Goal: Task Accomplishment & Management: Complete application form

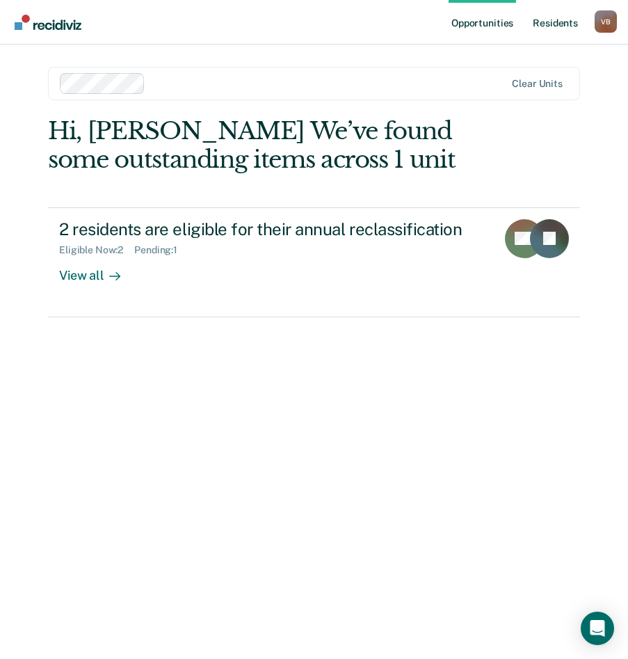
click at [556, 19] on link "Resident s" at bounding box center [555, 22] width 51 height 45
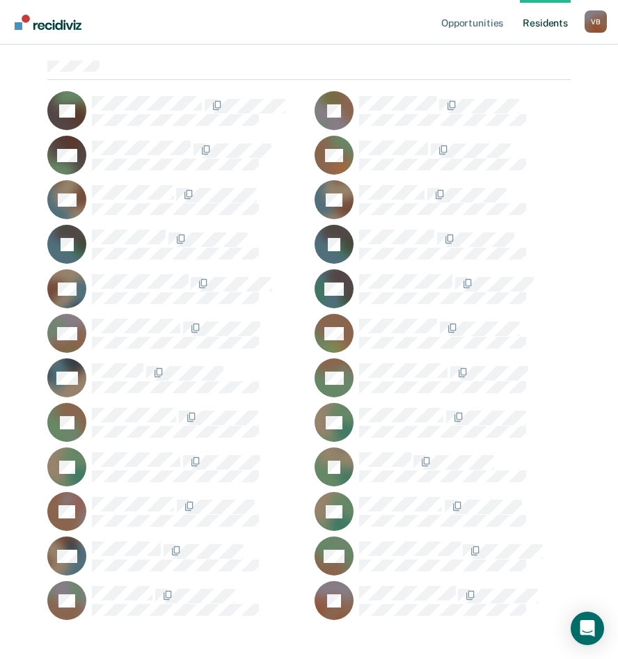
scroll to position [162, 0]
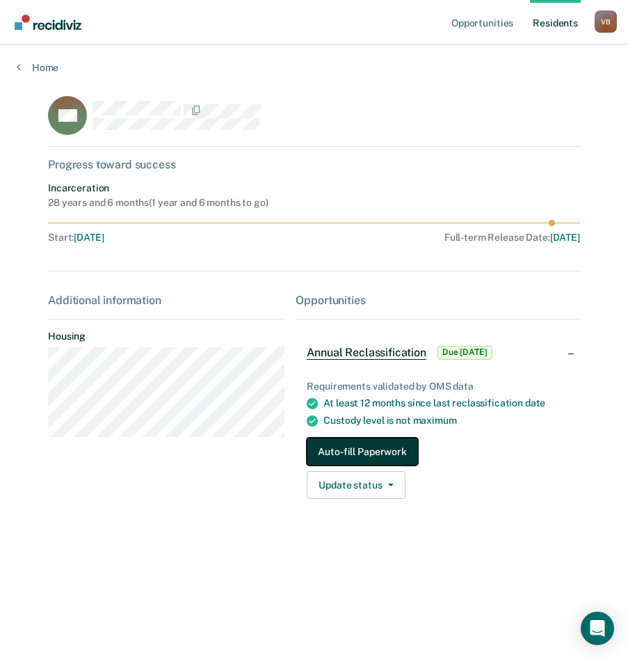
click at [355, 449] on button "Auto-fill Paperwork" at bounding box center [362, 452] width 111 height 28
click at [390, 452] on button "Auto-fill Paperwork" at bounding box center [362, 452] width 111 height 28
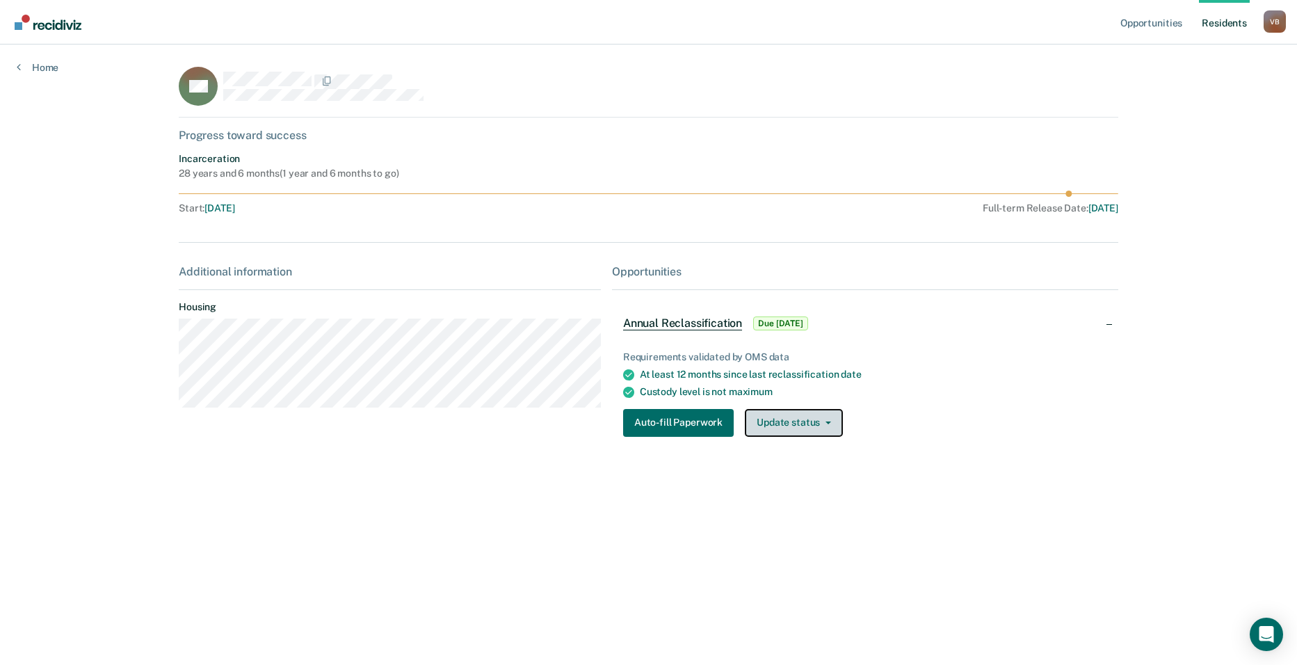
click at [627, 419] on button "Update status" at bounding box center [794, 423] width 98 height 28
click at [627, 449] on button "Mark Pending" at bounding box center [812, 451] width 134 height 22
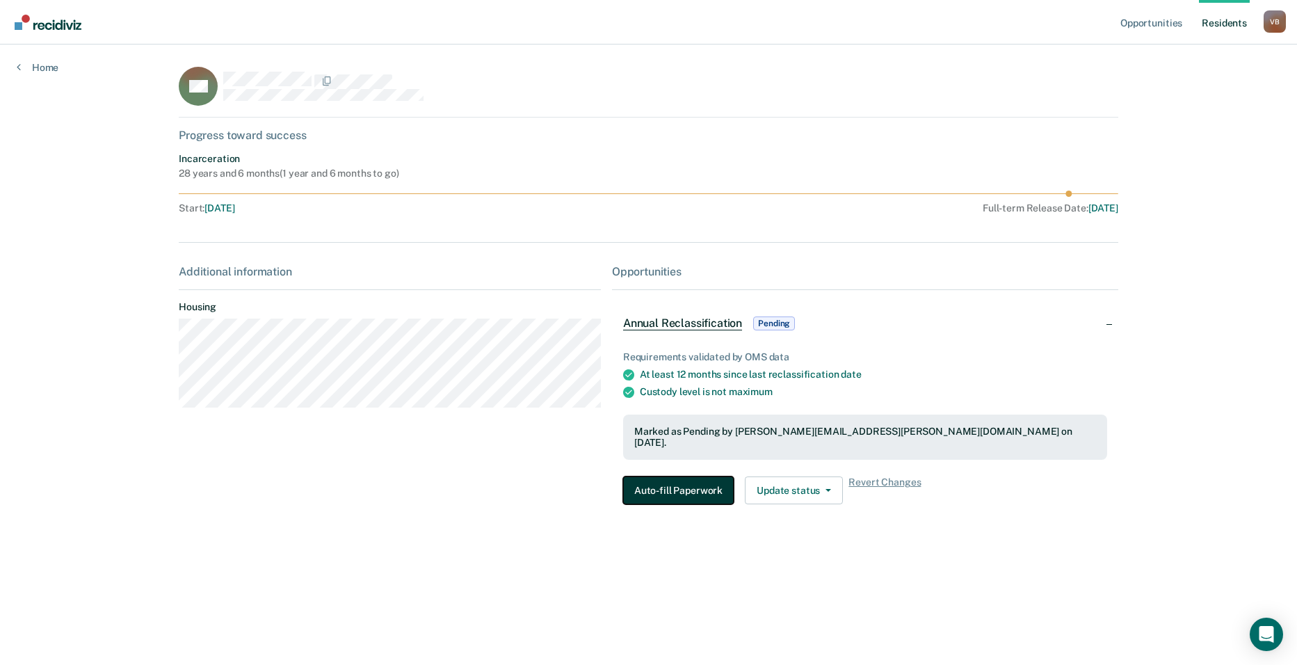
click at [627, 480] on button "Auto-fill Paperwork" at bounding box center [678, 490] width 111 height 28
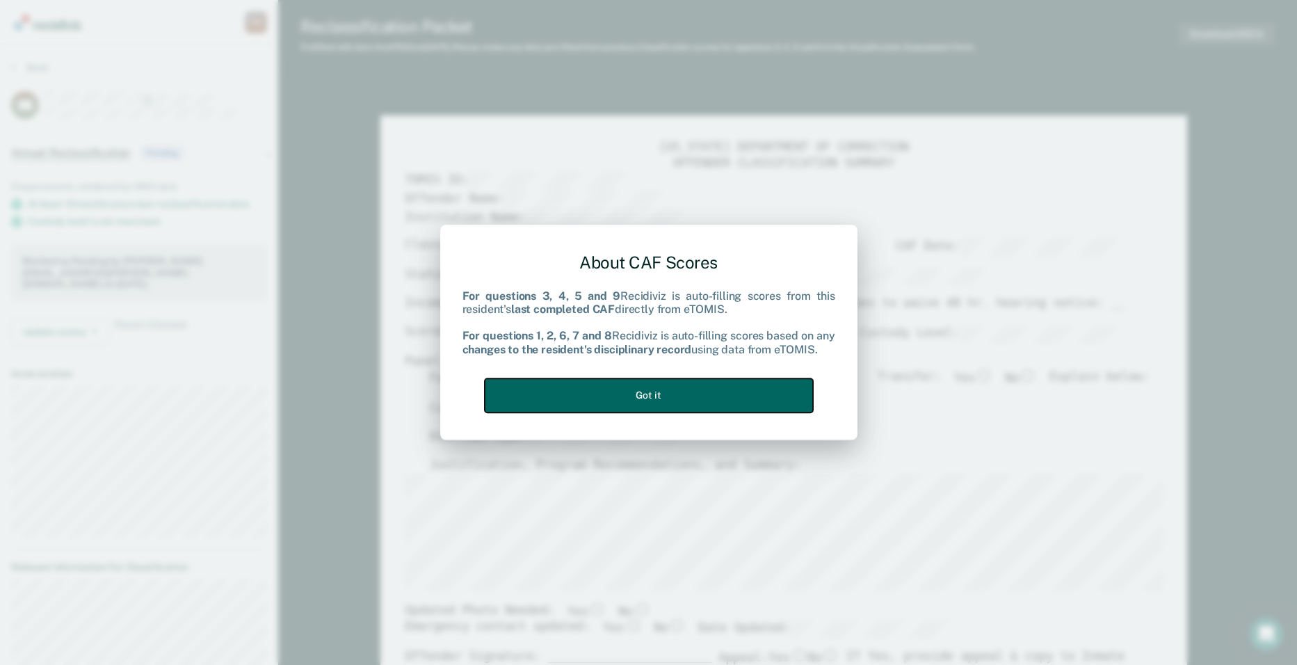
click at [627, 392] on button "Got it" at bounding box center [649, 395] width 328 height 34
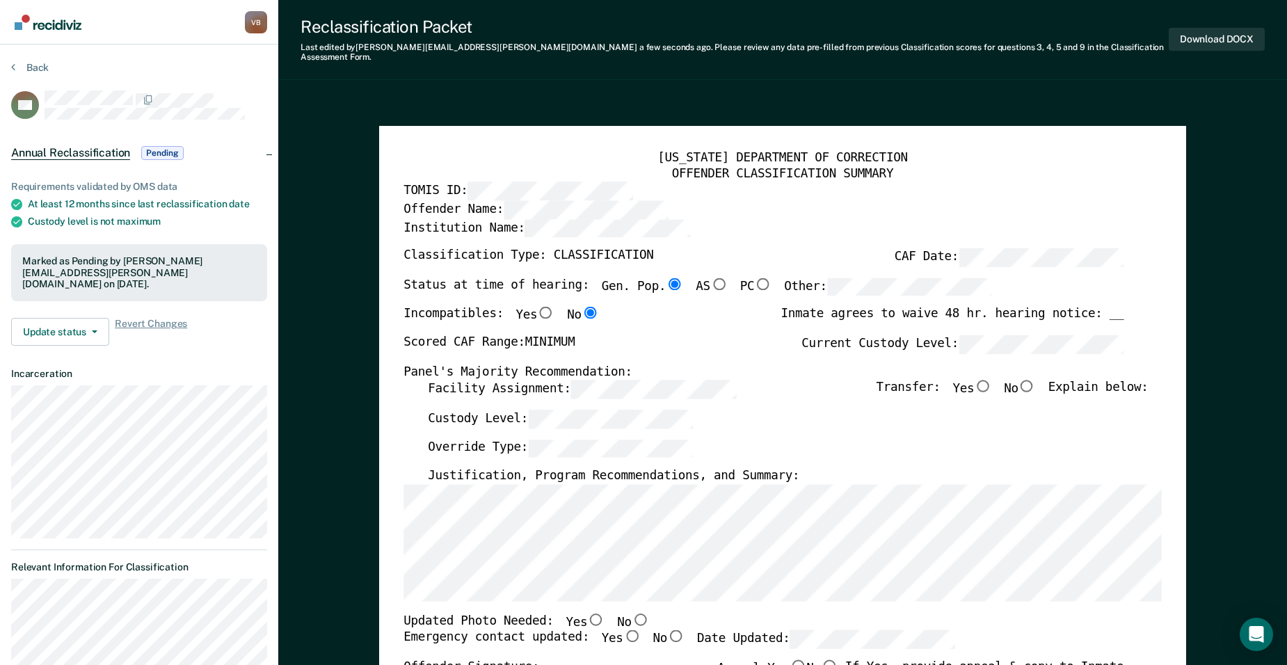
click at [627, 380] on input "No" at bounding box center [1026, 386] width 17 height 13
type textarea "x"
radio input "true"
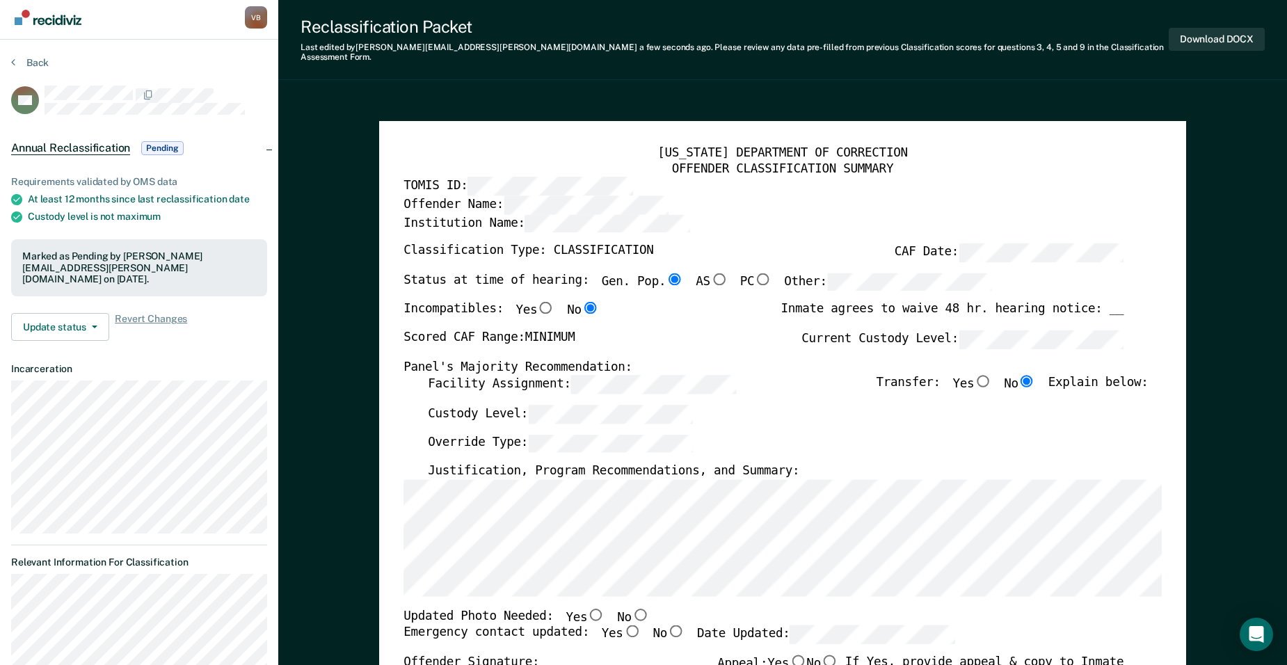
scroll to position [15, 0]
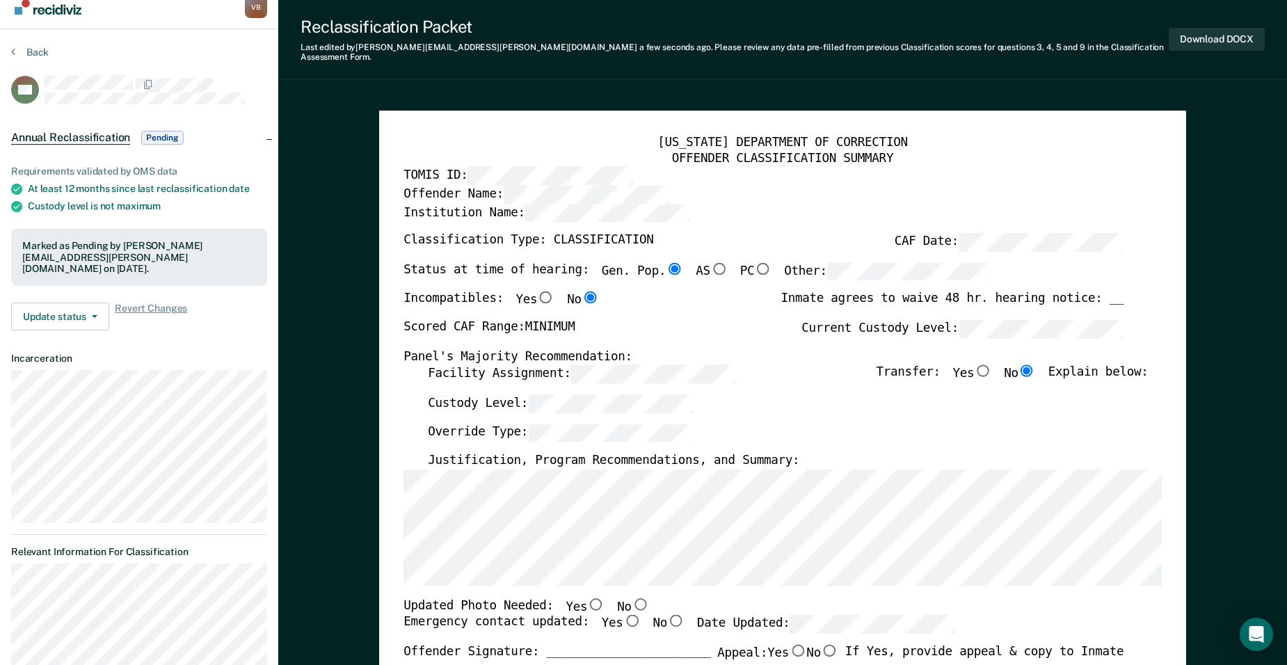
drag, startPoint x: 1286, startPoint y: 77, endPoint x: 1287, endPoint y: 90, distance: 13.3
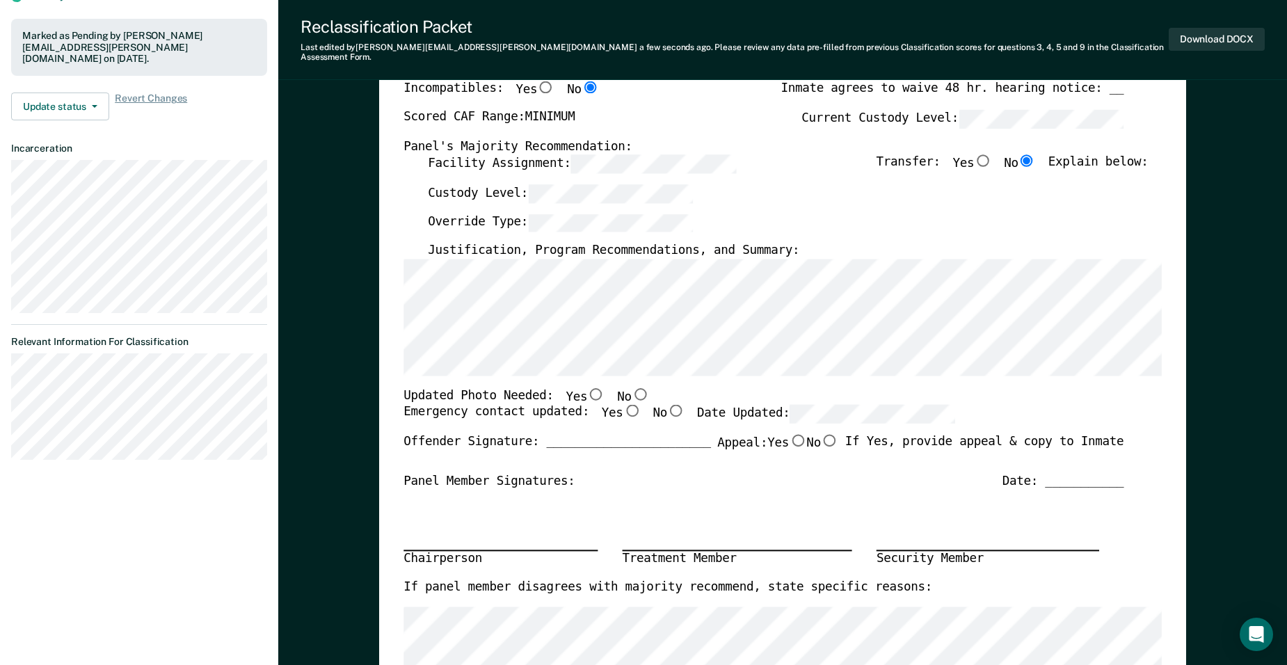
scroll to position [230, 0]
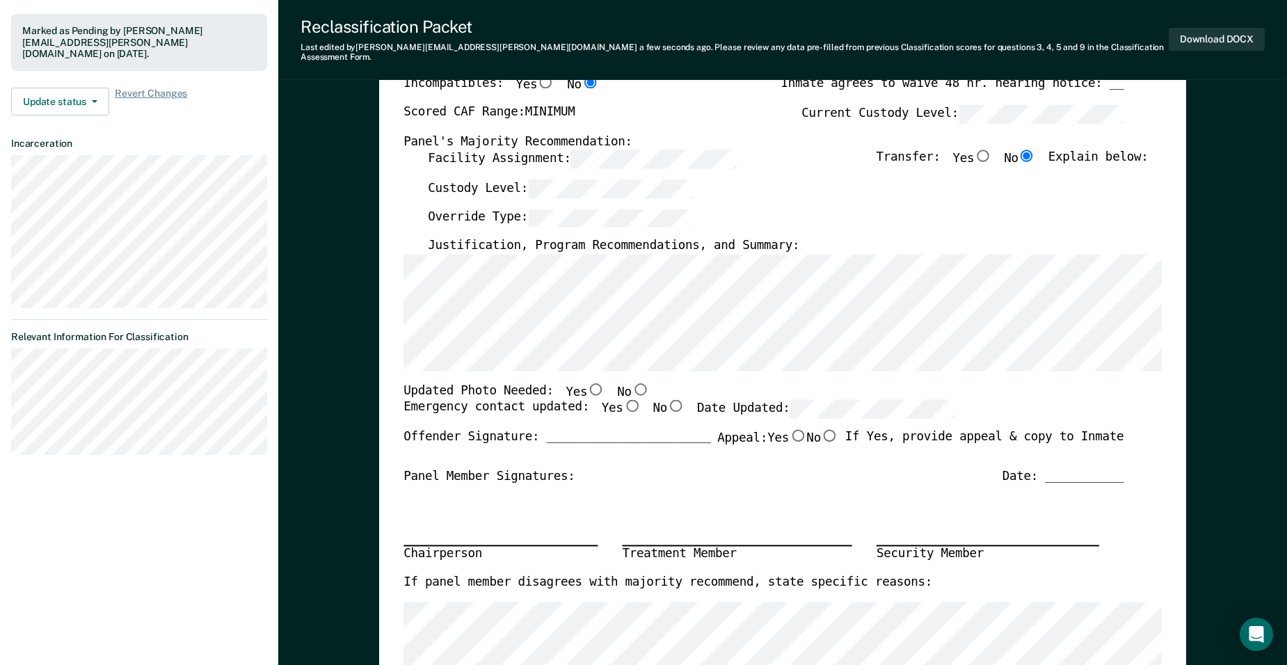
click at [627, 383] on input "No" at bounding box center [640, 389] width 17 height 13
type textarea "x"
radio input "true"
click at [623, 400] on input "Yes" at bounding box center [631, 406] width 17 height 13
type textarea "x"
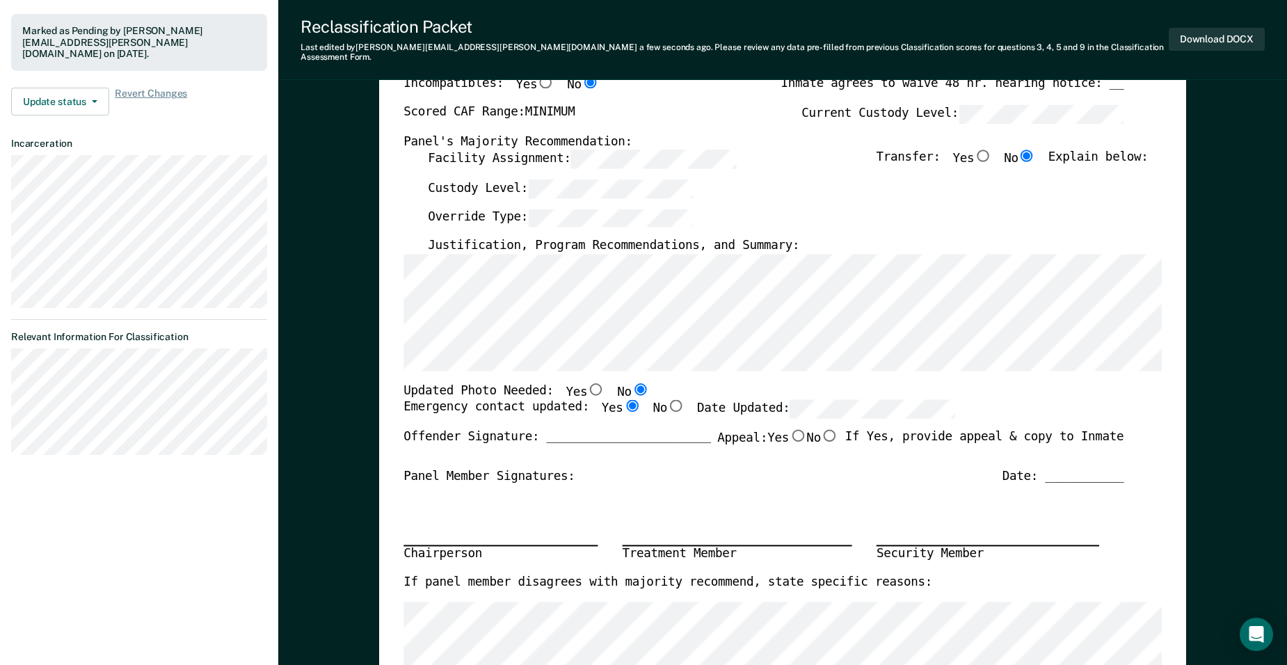
radio input "true"
click at [627, 400] on div "Emergency contact updated: Yes No Date Updated:" at bounding box center [763, 414] width 720 height 29
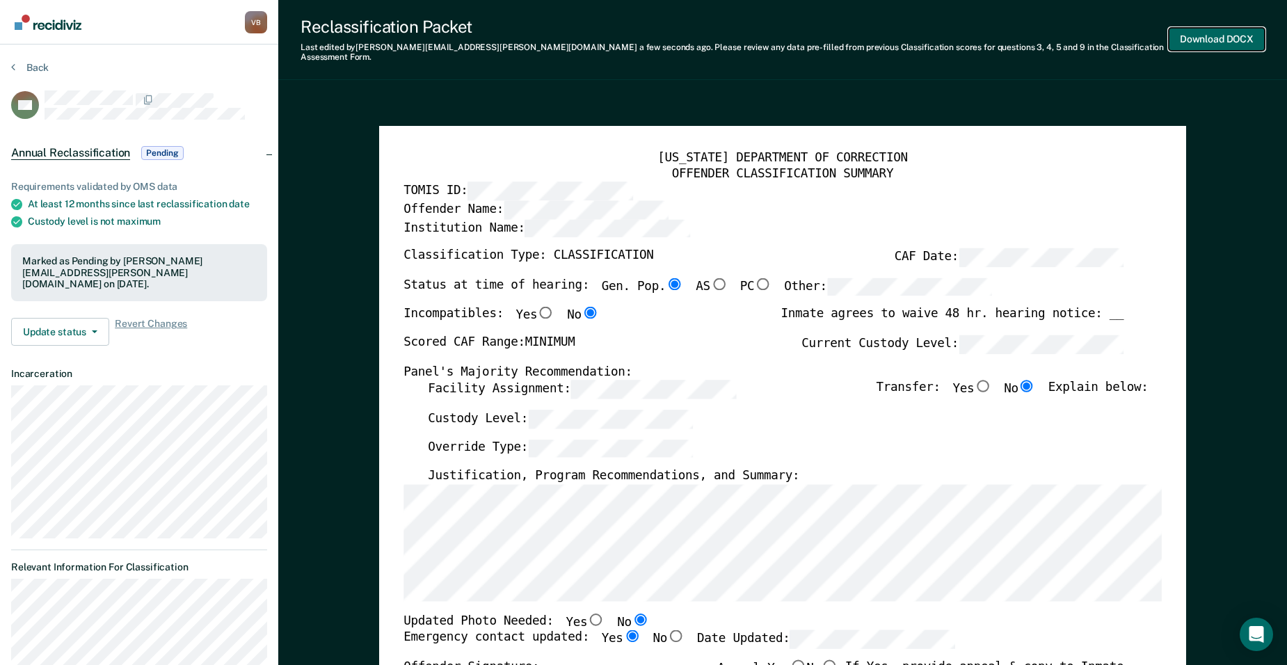
scroll to position [0, 0]
click at [627, 33] on button "Download DOCX" at bounding box center [1217, 39] width 96 height 23
click at [627, 168] on div "OFFENDER CLASSIFICATION SUMMARY" at bounding box center [782, 174] width 758 height 16
click at [627, 31] on button "Re-download DOCX" at bounding box center [1209, 39] width 111 height 23
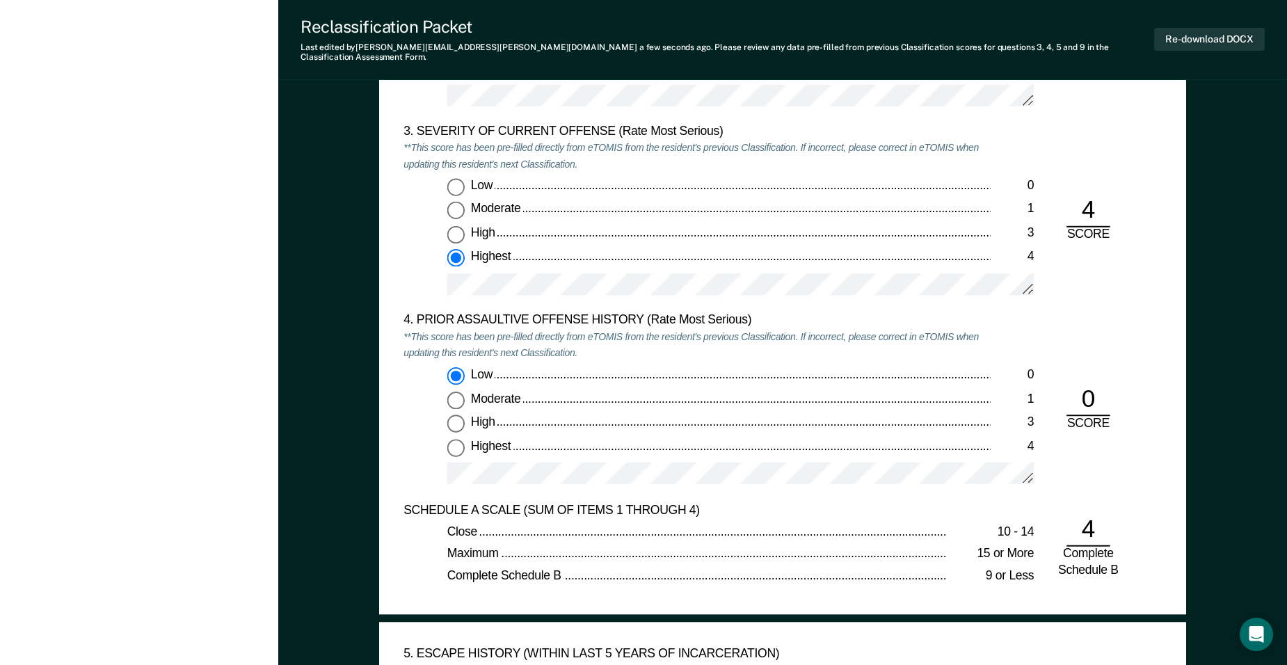
scroll to position [1671, 0]
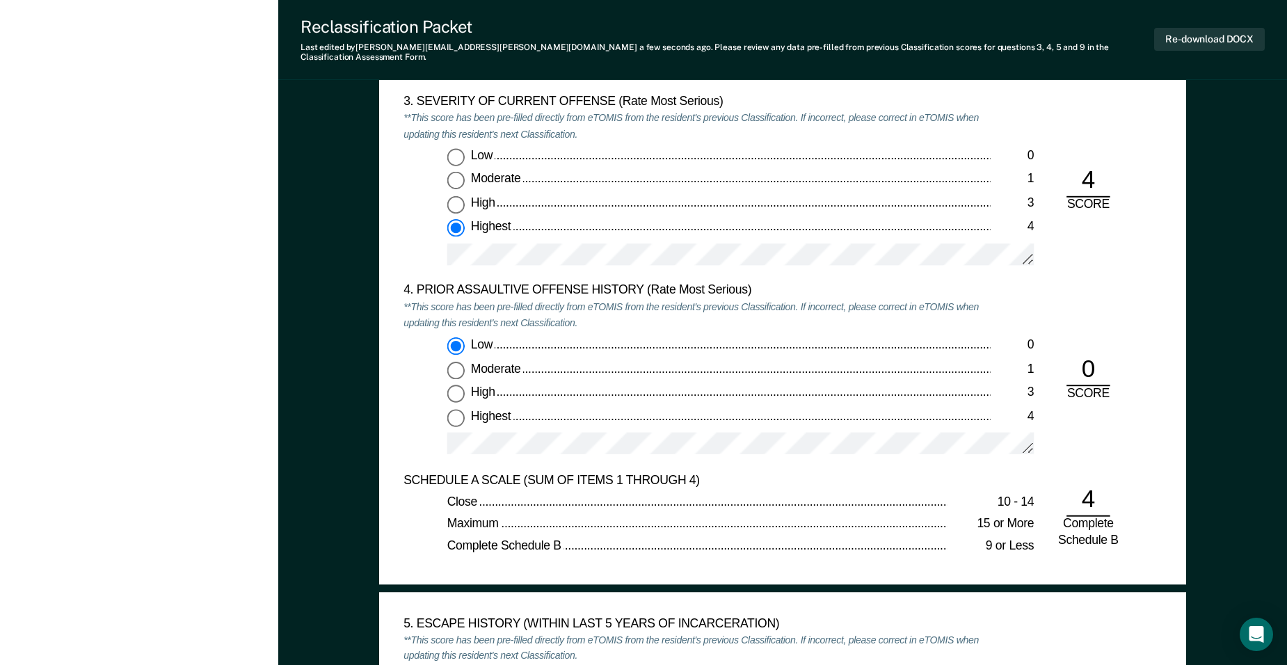
click at [627, 358] on div "0" at bounding box center [1087, 369] width 43 height 33
click at [627, 355] on div "0" at bounding box center [1087, 369] width 43 height 33
drag, startPoint x: 1084, startPoint y: 355, endPoint x: 1058, endPoint y: 328, distance: 37.9
click at [627, 328] on div "4. PRIOR ASSAULTIVE OFFENSE HISTORY (Rate Most Serious) **This score has been p…" at bounding box center [782, 377] width 758 height 189
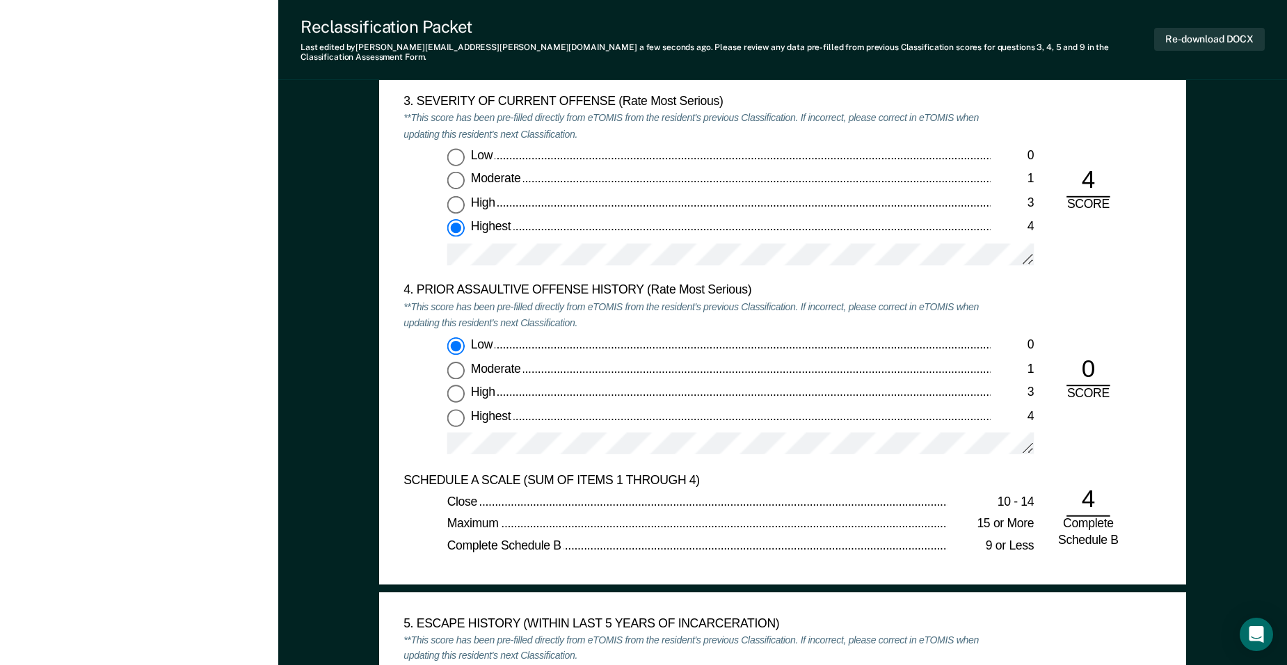
click at [456, 385] on input "High 3" at bounding box center [455, 393] width 17 height 17
type textarea "x"
radio input "false"
radio input "true"
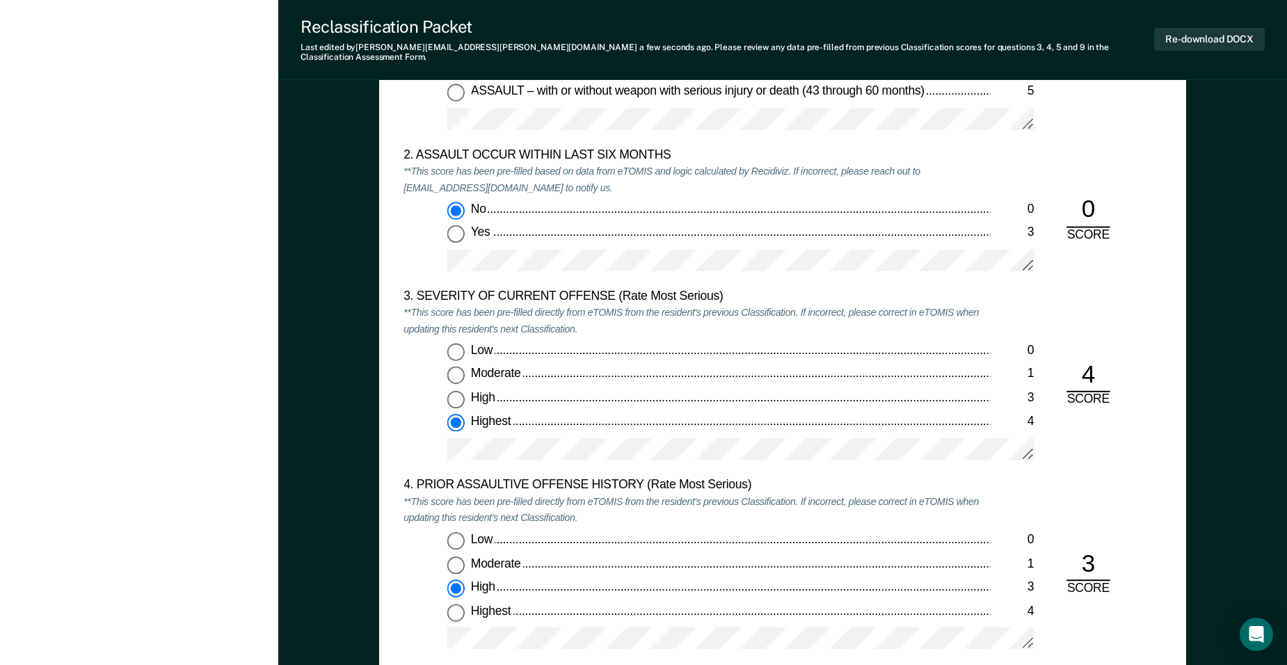
scroll to position [1502, 0]
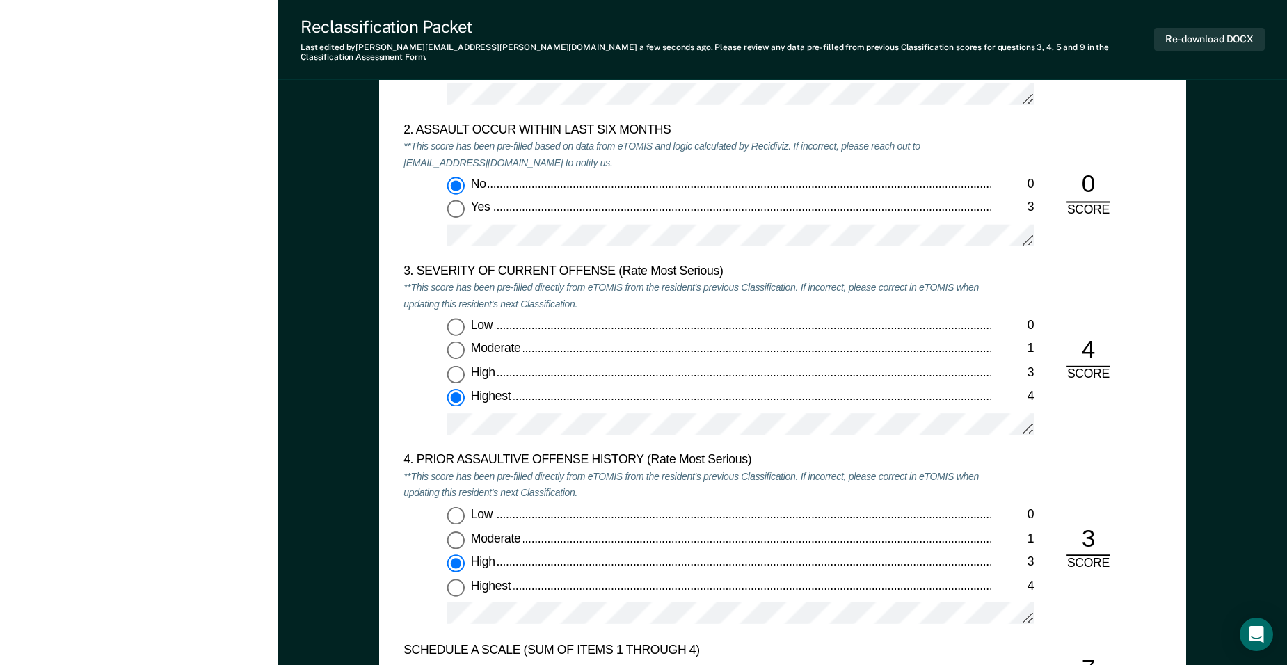
click at [455, 581] on input "Highest 4" at bounding box center [455, 586] width 17 height 17
type textarea "x"
radio input "false"
radio input "true"
drag, startPoint x: 1245, startPoint y: 454, endPoint x: 1294, endPoint y: 369, distance: 97.2
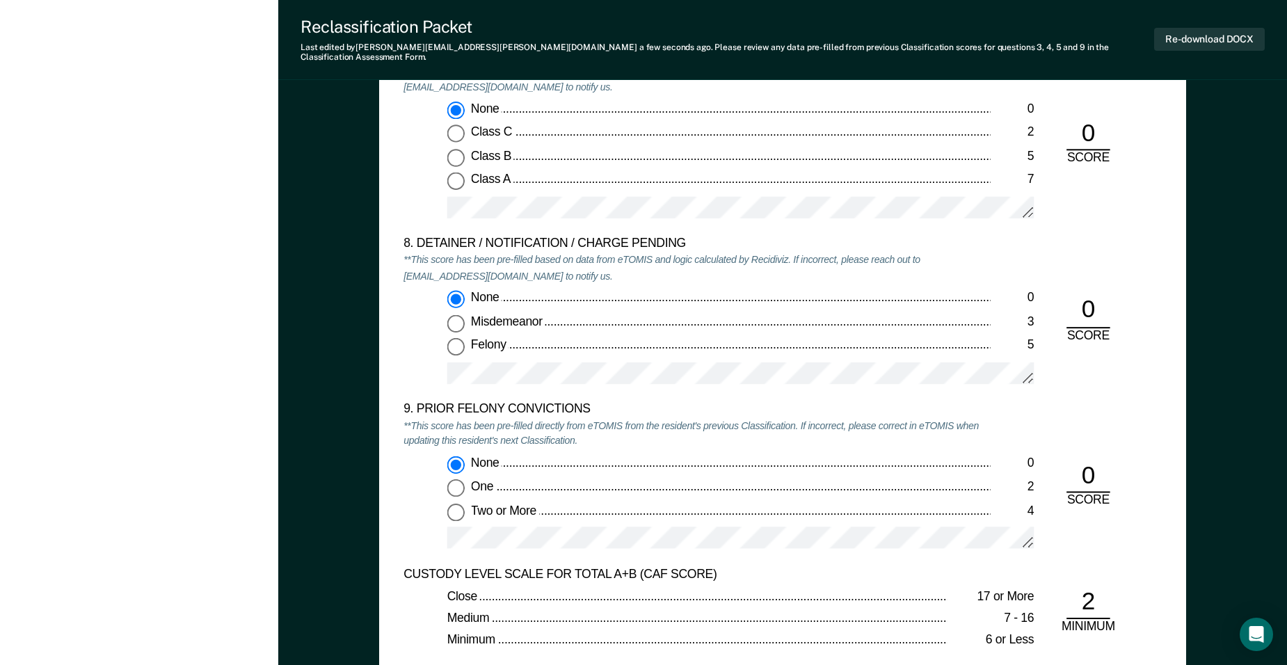
scroll to position [2722, 0]
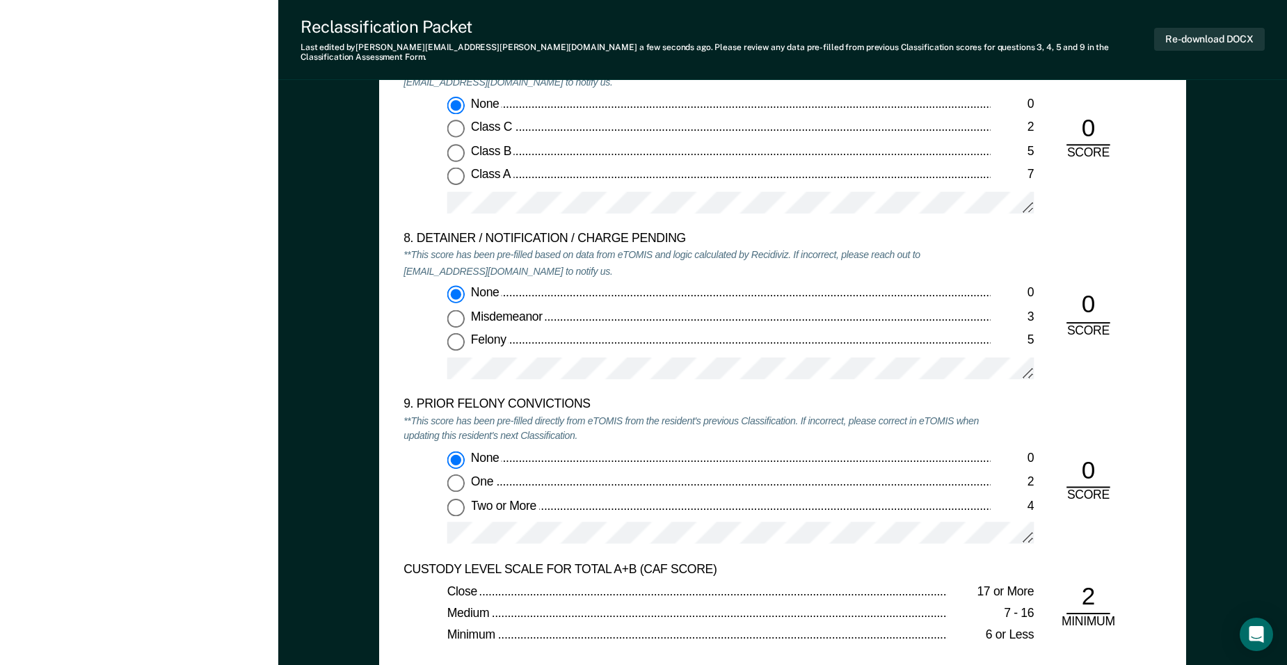
click at [452, 474] on input "One 2" at bounding box center [455, 482] width 17 height 17
type textarea "x"
radio input "false"
radio input "true"
type textarea "x"
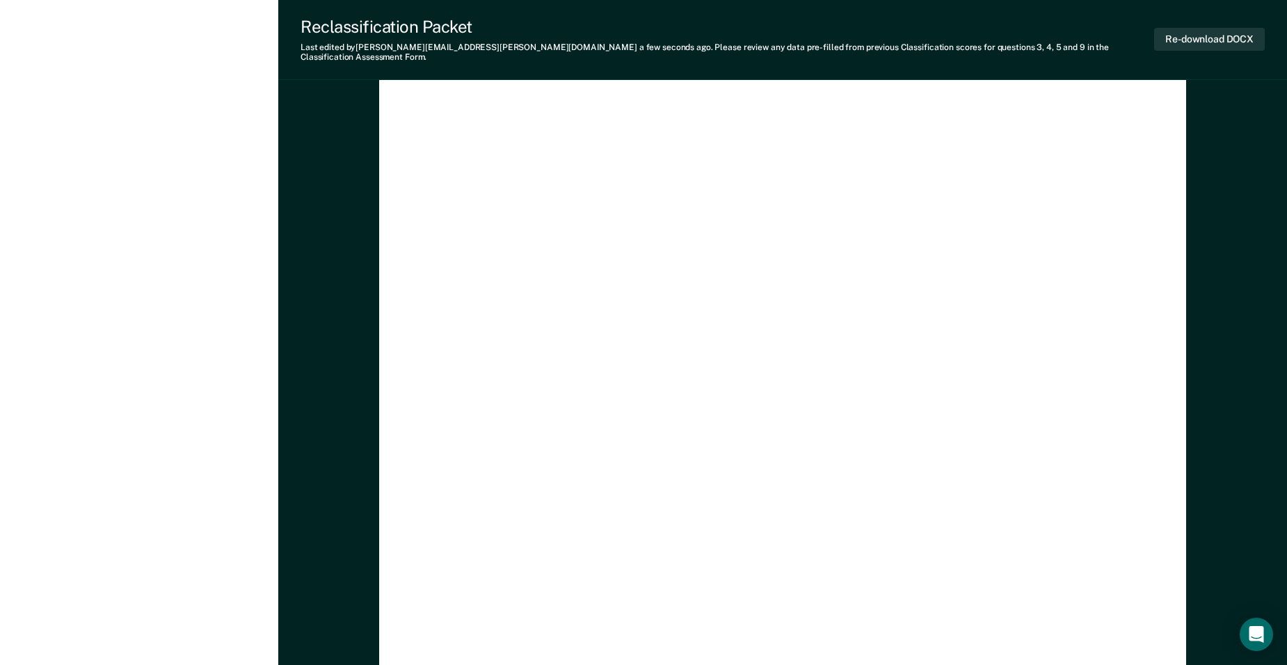
scroll to position [3889, 0]
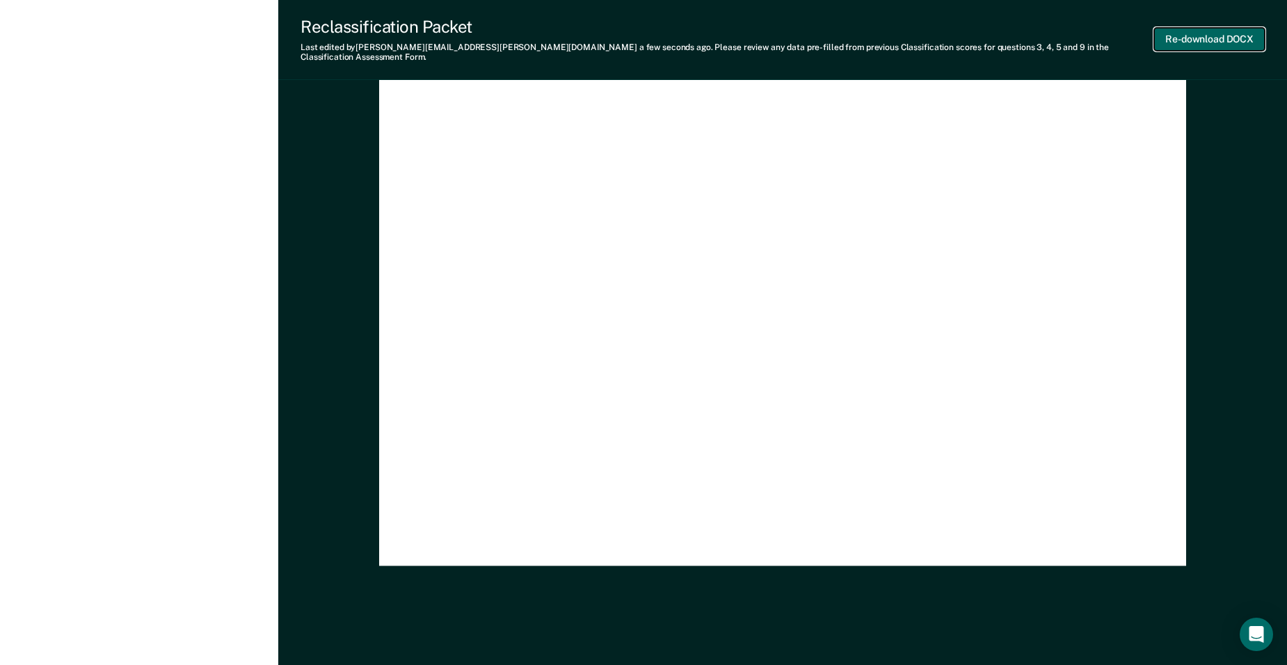
click at [627, 33] on button "Re-download DOCX" at bounding box center [1209, 39] width 111 height 23
click at [627, 67] on div "Reclassification Packet Last edited by Valarie.R.Byars@tn.gov a few seconds ago…" at bounding box center [782, 40] width 1009 height 80
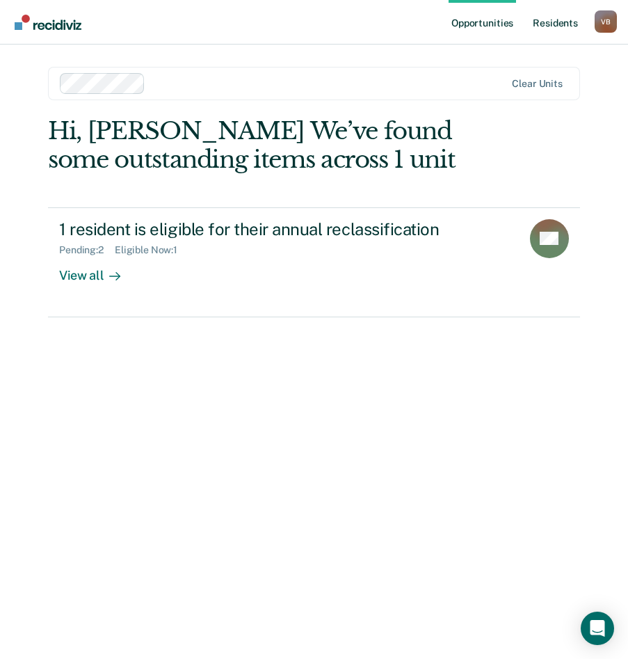
click at [552, 19] on link "Resident s" at bounding box center [555, 22] width 51 height 45
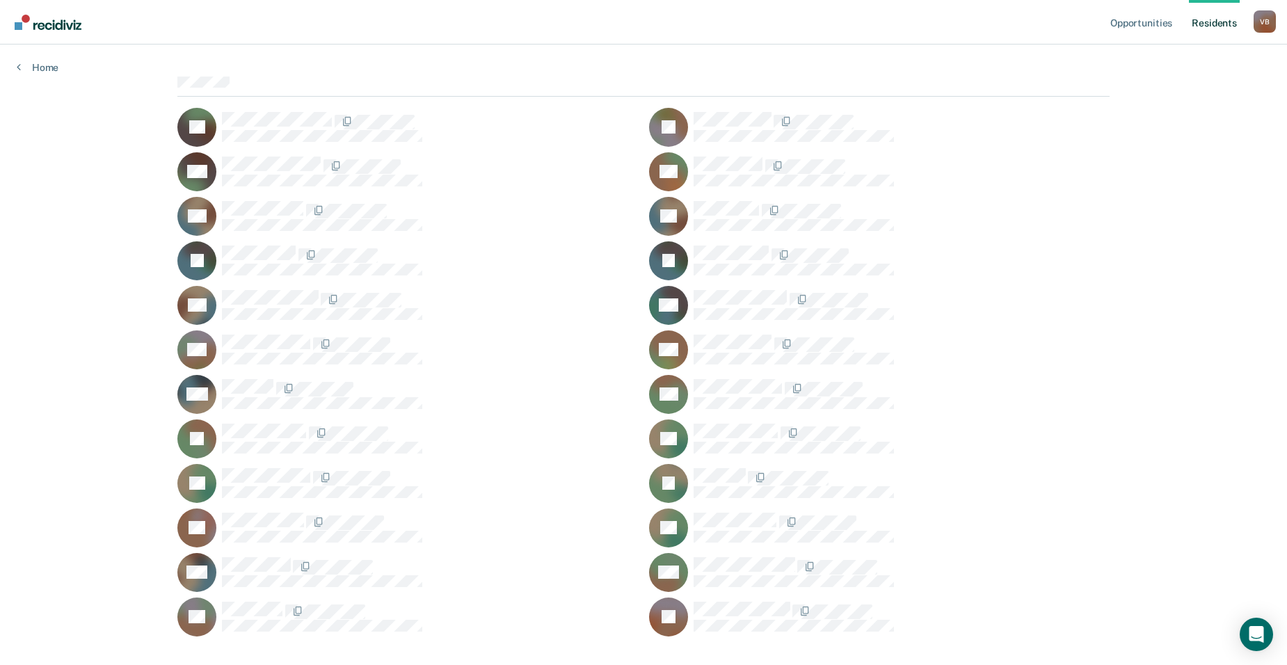
scroll to position [127, 0]
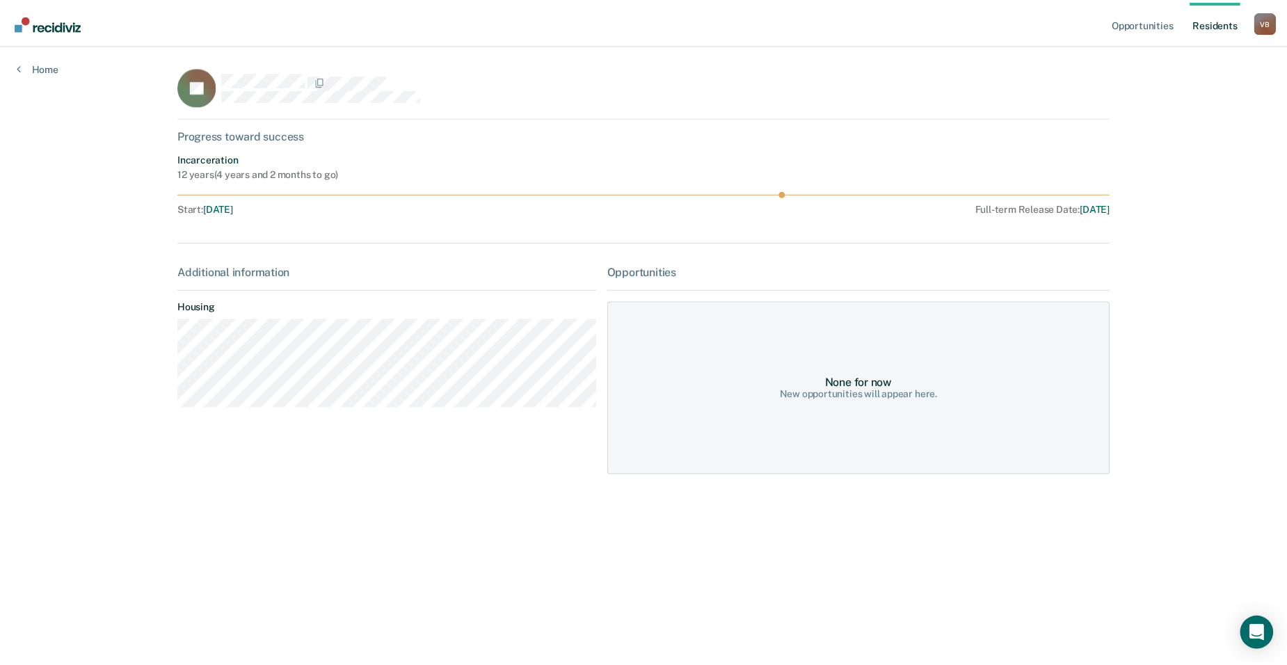
scroll to position [127, 0]
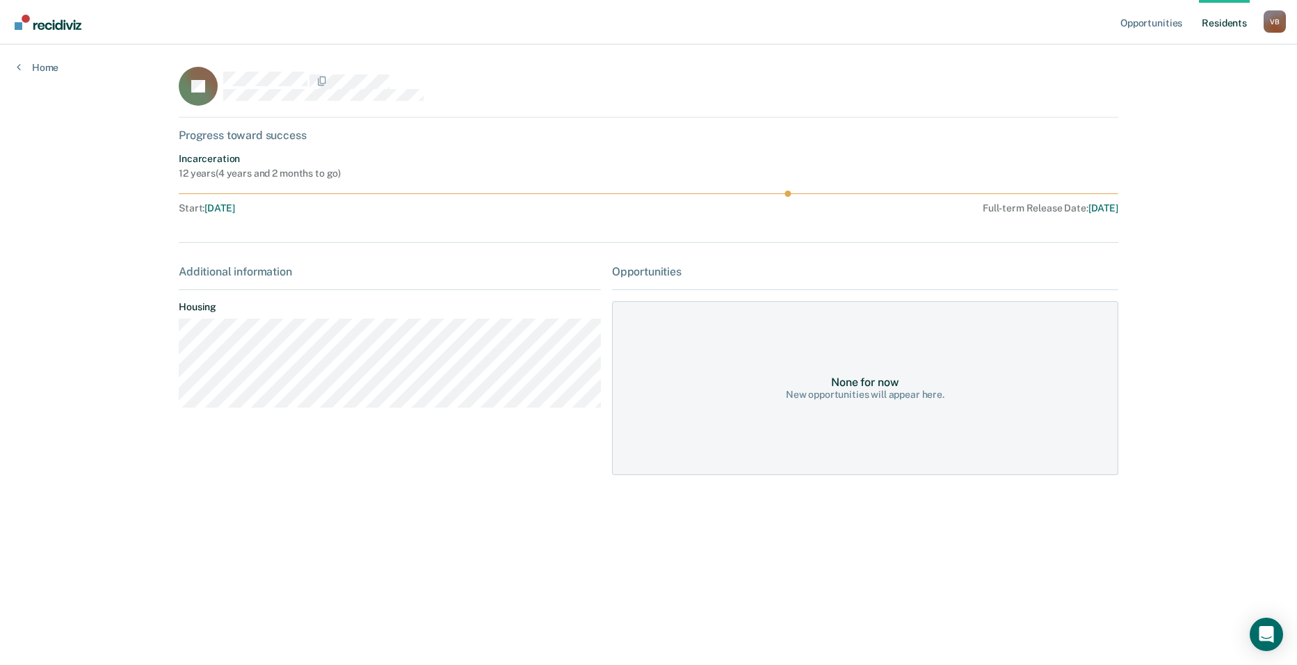
click at [208, 88] on rect at bounding box center [198, 86] width 39 height 39
click at [1161, 17] on link "Opportunities" at bounding box center [1151, 22] width 67 height 45
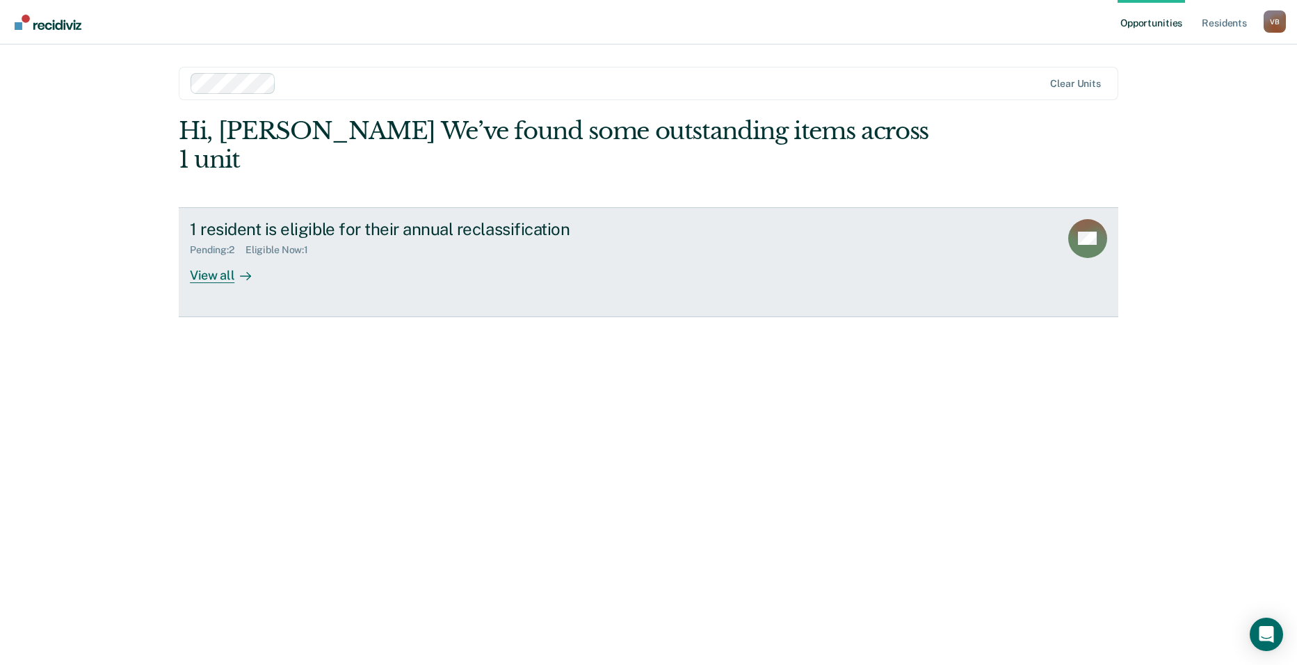
click at [217, 256] on div "View all" at bounding box center [229, 269] width 78 height 27
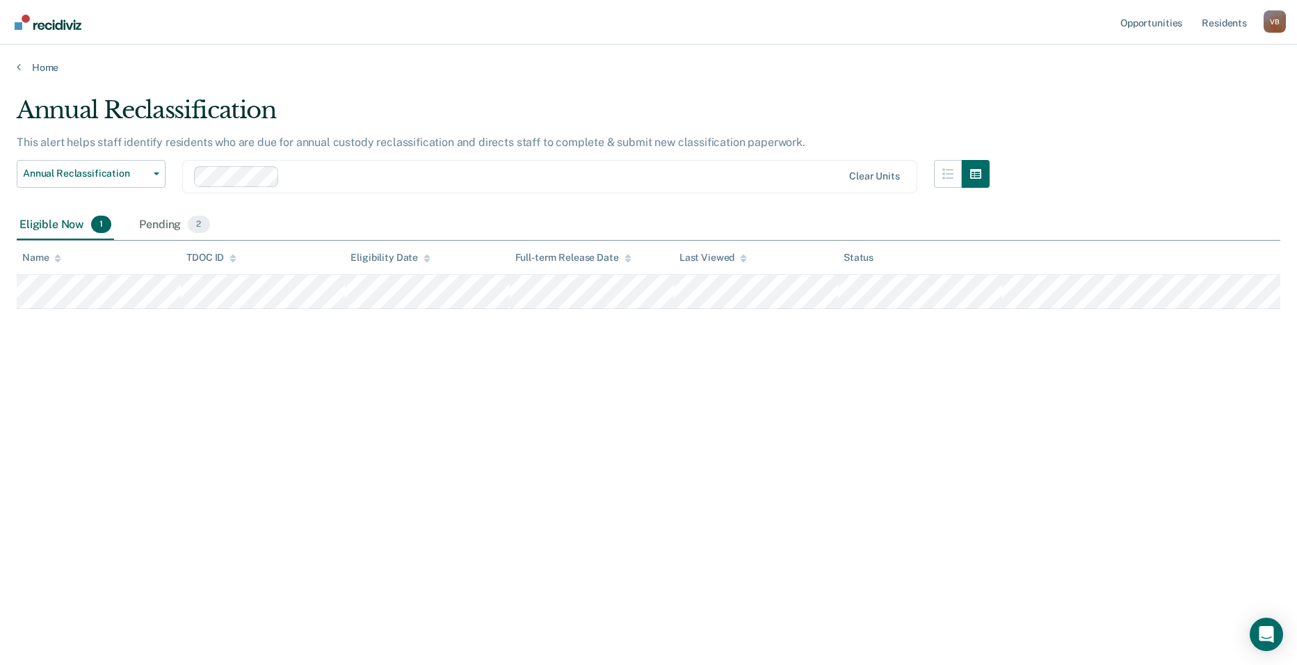
click at [100, 225] on span "1" at bounding box center [101, 225] width 20 height 18
click at [200, 226] on span "2" at bounding box center [199, 225] width 22 height 18
